Goal: Task Accomplishment & Management: Manage account settings

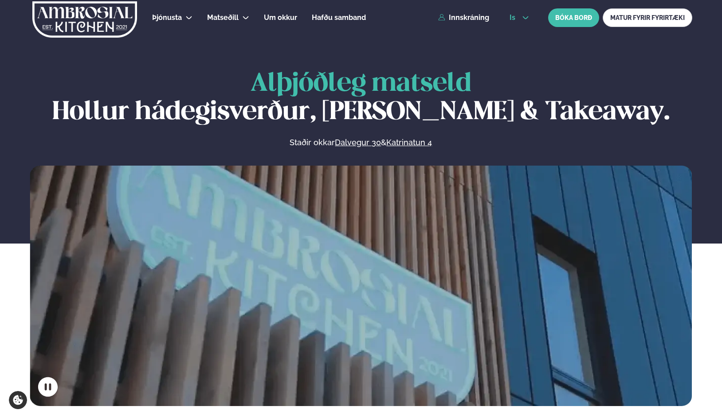
click at [512, 17] on span "is" at bounding box center [513, 17] width 8 height 7
click at [517, 33] on link "en" at bounding box center [518, 34] width 33 height 18
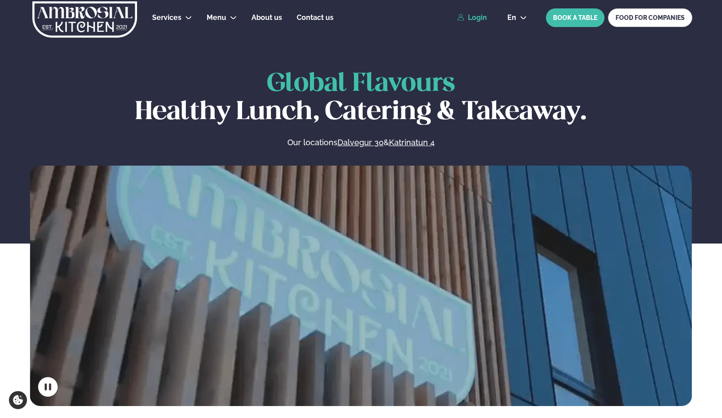
click at [484, 17] on link "Login" at bounding box center [472, 18] width 30 height 8
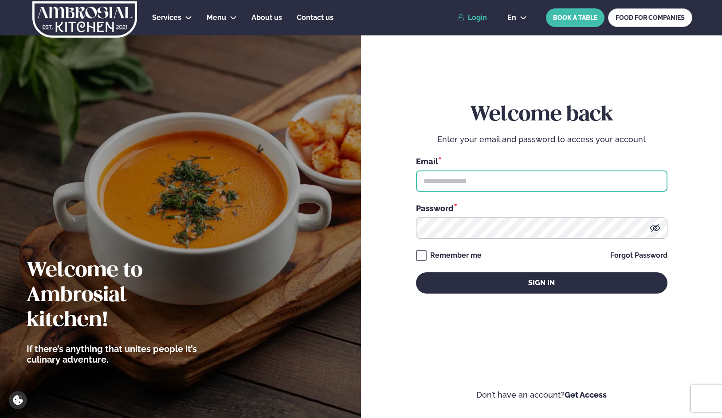
type input "**********"
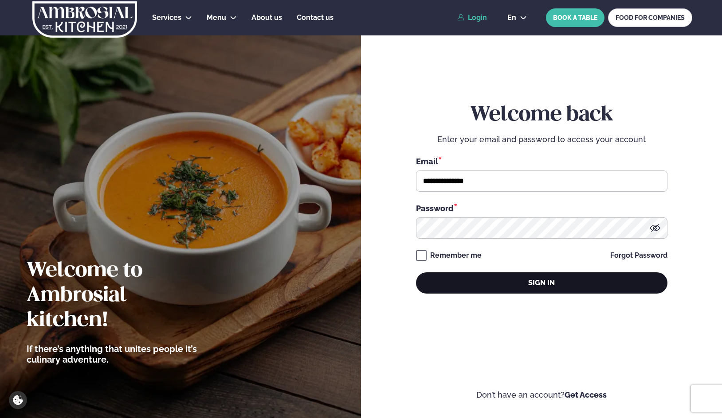
click at [476, 291] on button "Sign in" at bounding box center [541, 283] width 251 height 21
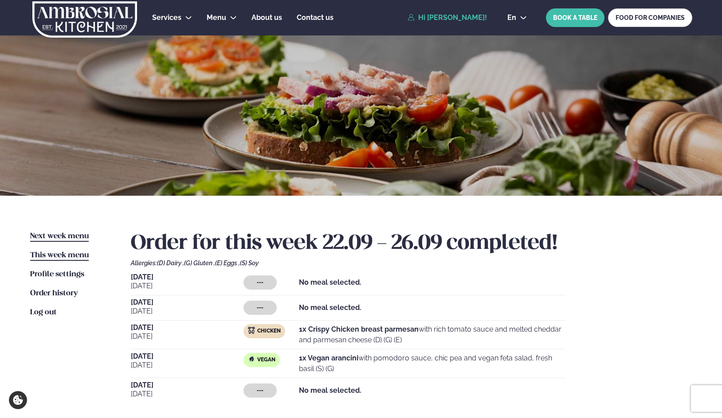
click at [69, 233] on span "Next week menu" at bounding box center [59, 237] width 59 height 8
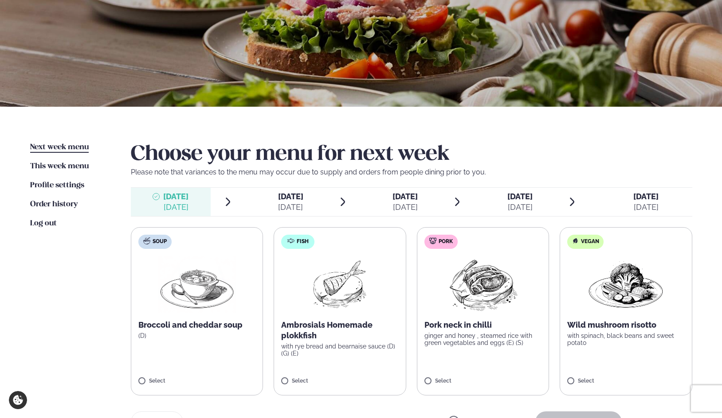
scroll to position [133, 0]
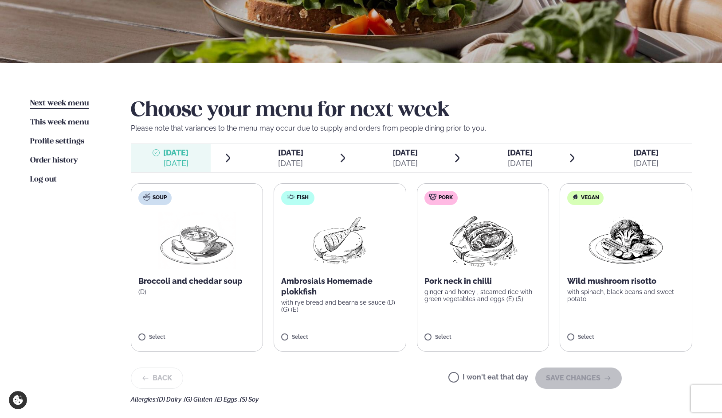
click at [392, 156] on span "[DATE]" at bounding box center [404, 152] width 25 height 9
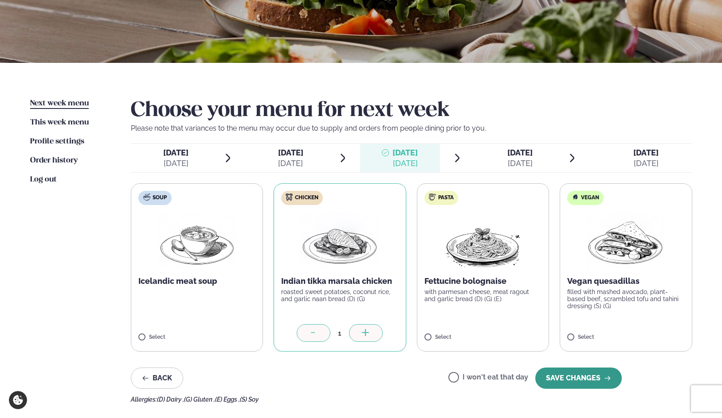
click at [592, 383] on button "SAVE CHANGES" at bounding box center [578, 378] width 86 height 21
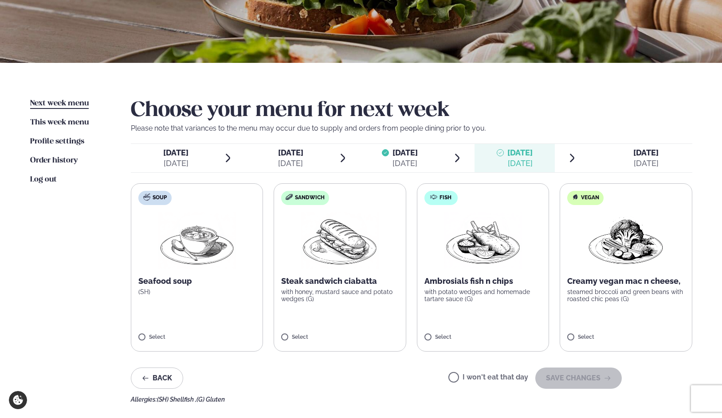
click at [281, 337] on label "Sandwich Steak sandwich ciabatta with honey, mustard sauce and potato wedges (G…" at bounding box center [340, 268] width 133 height 168
click at [567, 379] on button "SAVE CHANGES" at bounding box center [578, 378] width 86 height 21
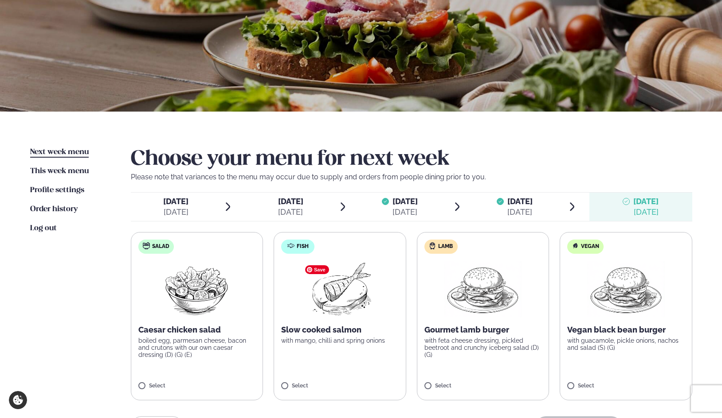
scroll to position [0, 0]
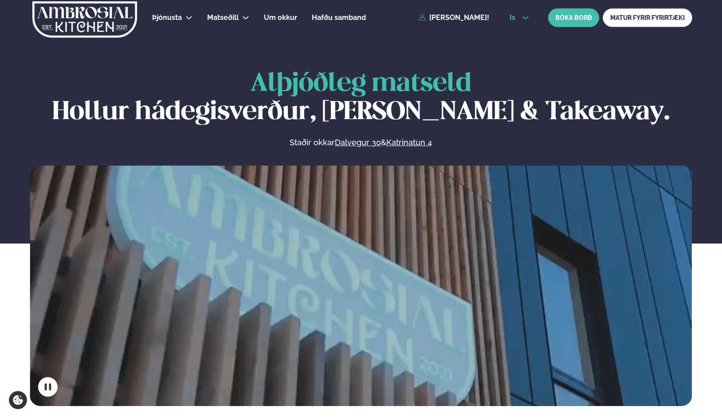
click at [522, 16] on icon at bounding box center [525, 17] width 7 height 7
click at [514, 33] on link "en" at bounding box center [518, 34] width 33 height 18
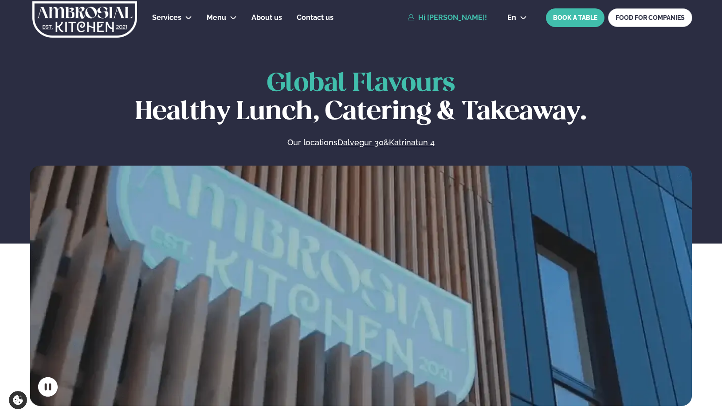
click at [450, 21] on link "Hi [PERSON_NAME]!" at bounding box center [446, 18] width 79 height 8
